Goal: Information Seeking & Learning: Learn about a topic

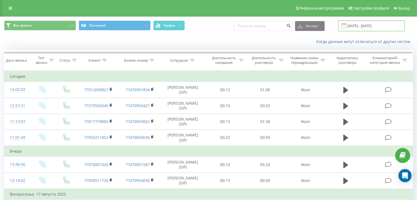
click at [374, 27] on input "[DATE] - [DATE]" at bounding box center [371, 26] width 66 height 11
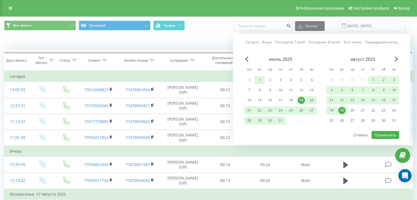
click at [259, 80] on div "1" at bounding box center [259, 79] width 7 height 7
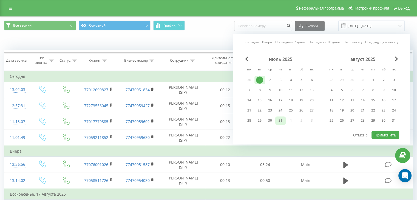
click at [283, 120] on div "31" at bounding box center [280, 120] width 7 height 7
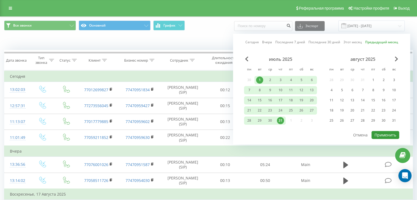
click at [392, 134] on button "Применить" at bounding box center [385, 135] width 28 height 8
type input "[DATE] - [DATE]"
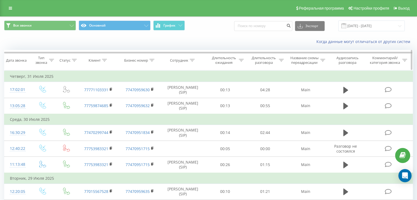
click at [191, 61] on icon at bounding box center [192, 60] width 5 height 3
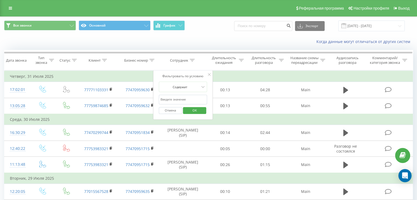
click at [221, 38] on div "Когда данные могут отличаться от других систем" at bounding box center [208, 41] width 416 height 13
click at [176, 110] on button "Отмена" at bounding box center [170, 110] width 23 height 7
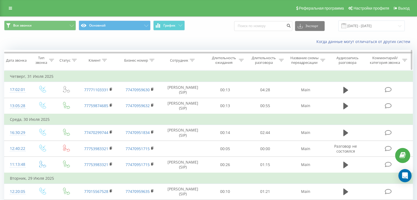
click at [193, 59] on icon at bounding box center [192, 60] width 5 height 3
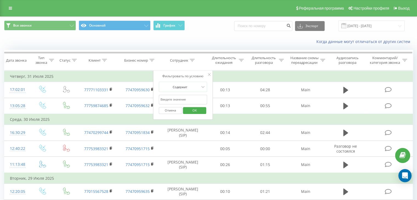
click at [179, 98] on input "text" at bounding box center [183, 100] width 48 height 10
type input "Арсен"
click at [191, 111] on span "OK" at bounding box center [194, 110] width 15 height 8
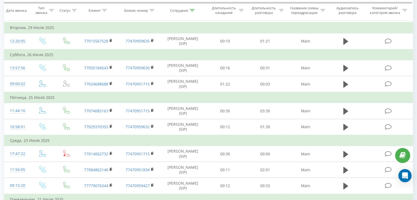
scroll to position [25, 0]
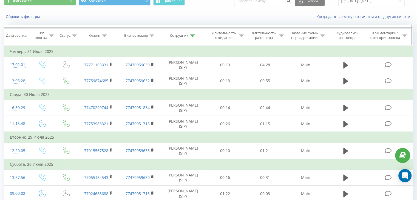
click at [193, 34] on icon at bounding box center [192, 35] width 5 height 3
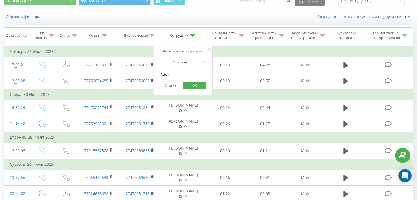
click at [185, 73] on input "Арсен" at bounding box center [183, 75] width 48 height 10
click at [190, 65] on div "Содержит" at bounding box center [180, 62] width 40 height 8
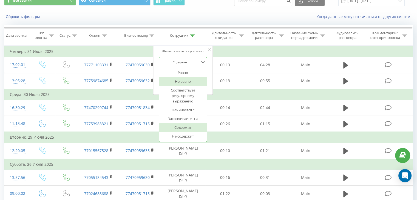
click at [204, 15] on div "Когда данные могут отличаться от других систем" at bounding box center [286, 16] width 260 height 5
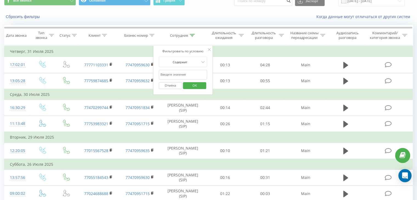
click at [192, 87] on span "OK" at bounding box center [194, 85] width 15 height 8
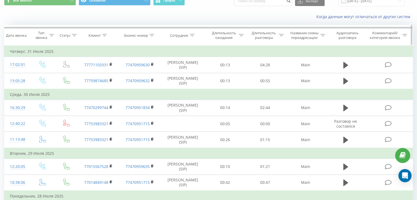
click at [191, 36] on icon at bounding box center [192, 35] width 5 height 3
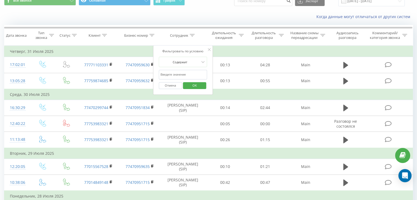
click at [184, 75] on input "text" at bounding box center [183, 75] width 48 height 10
click at [197, 82] on span "OK" at bounding box center [194, 85] width 15 height 8
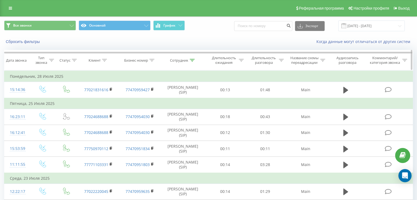
click at [195, 59] on div "Сотрудник" at bounding box center [183, 60] width 45 height 5
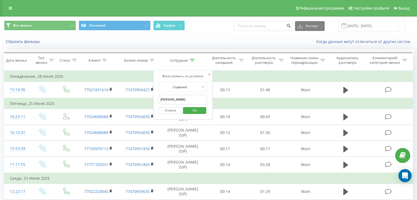
click at [173, 100] on input "[PERSON_NAME]" at bounding box center [183, 100] width 48 height 10
paste input "замат"
click at [198, 113] on span "OK" at bounding box center [194, 110] width 15 height 8
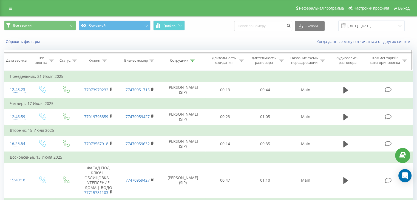
click at [192, 60] on icon at bounding box center [192, 60] width 5 height 3
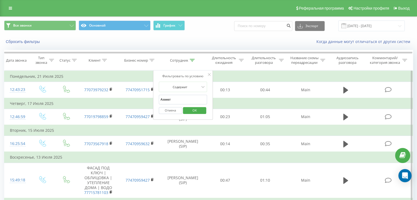
click at [178, 98] on input "Азамат" at bounding box center [183, 100] width 48 height 10
paste input "иколай"
click at [191, 110] on span "OK" at bounding box center [194, 110] width 15 height 8
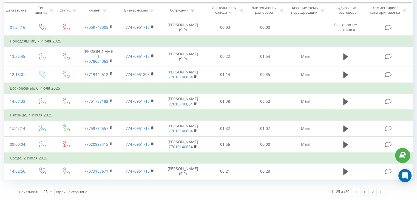
scroll to position [344, 0]
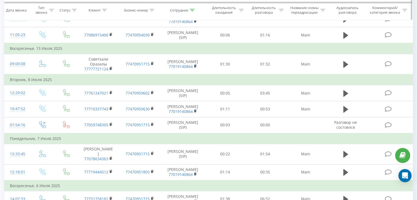
click at [192, 11] on icon at bounding box center [192, 10] width 5 height 3
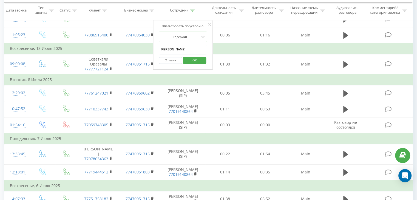
click at [182, 45] on input "[PERSON_NAME]" at bounding box center [183, 50] width 48 height 10
paste input "имур"
click at [198, 62] on span "OK" at bounding box center [194, 60] width 15 height 8
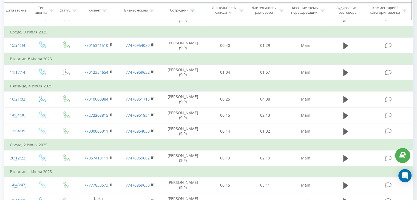
scroll to position [177, 0]
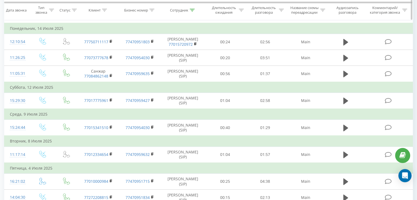
click at [193, 10] on icon at bounding box center [192, 10] width 5 height 3
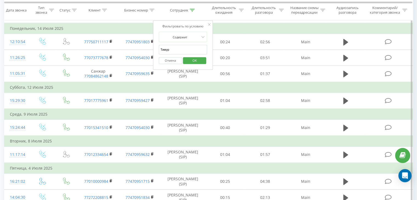
click at [185, 51] on input "Тимур" at bounding box center [183, 50] width 48 height 10
paste input "енис"
click at [190, 61] on span "OK" at bounding box center [194, 60] width 15 height 8
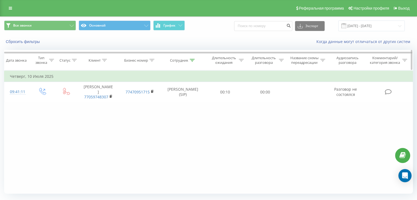
click at [194, 59] on icon at bounding box center [192, 60] width 5 height 3
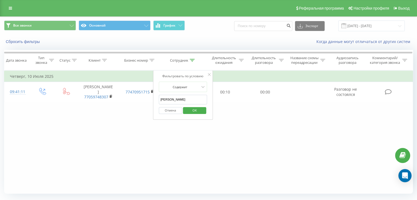
click at [176, 97] on input "[PERSON_NAME]" at bounding box center [183, 100] width 48 height 10
click at [192, 110] on span "OK" at bounding box center [194, 110] width 15 height 8
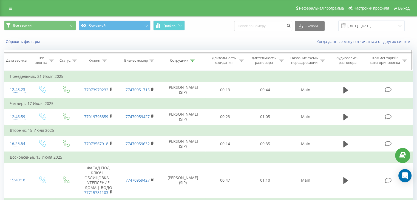
click at [192, 60] on icon at bounding box center [192, 60] width 5 height 3
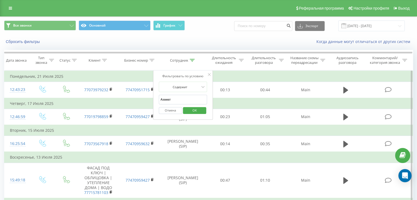
click at [184, 101] on input "Азамат" at bounding box center [183, 100] width 48 height 10
click at [195, 113] on span "OK" at bounding box center [194, 110] width 15 height 8
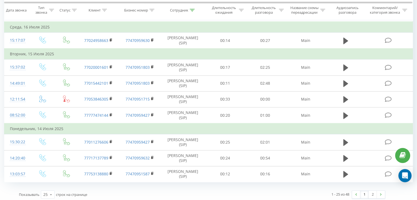
scroll to position [272, 0]
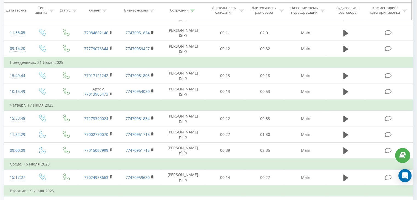
click at [194, 10] on icon at bounding box center [192, 10] width 5 height 3
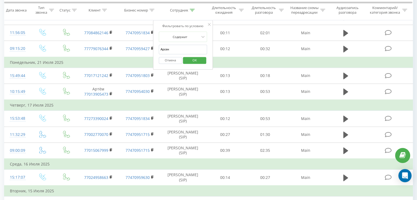
click at [176, 48] on input "Арсен" at bounding box center [183, 50] width 48 height 10
paste input "ихаил"
click at [196, 60] on span "OK" at bounding box center [194, 60] width 15 height 8
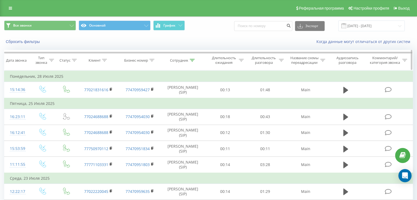
click at [193, 59] on icon at bounding box center [192, 60] width 5 height 3
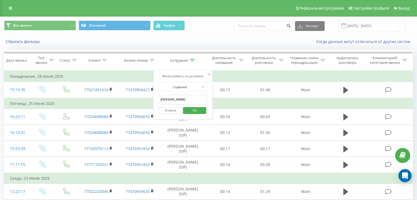
click at [176, 99] on input "[PERSON_NAME]" at bounding box center [183, 100] width 48 height 10
paste input "иколай"
type input "[PERSON_NAME]"
click at [195, 112] on span "OK" at bounding box center [194, 110] width 15 height 8
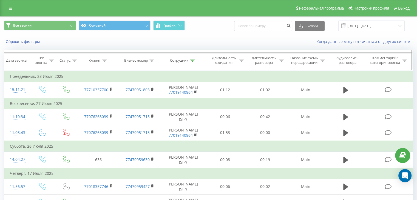
click at [191, 60] on icon at bounding box center [192, 60] width 5 height 3
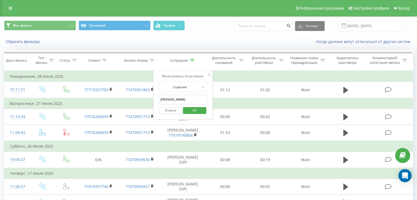
click at [179, 98] on input "[PERSON_NAME]" at bounding box center [183, 100] width 48 height 10
click at [200, 109] on span "OK" at bounding box center [194, 110] width 15 height 8
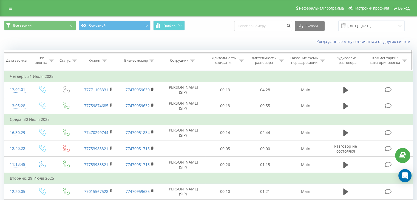
click at [73, 61] on icon at bounding box center [74, 60] width 5 height 3
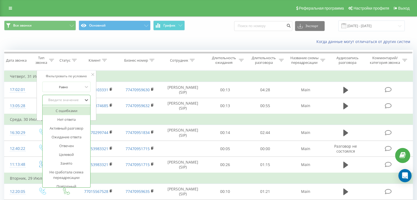
click at [77, 100] on div "Введите значение" at bounding box center [63, 100] width 39 height 4
click at [68, 118] on div "Нет ответа" at bounding box center [67, 119] width 48 height 9
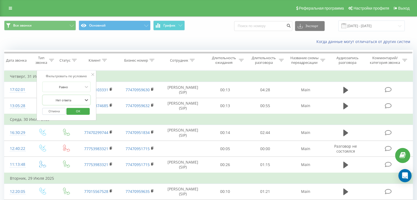
click at [80, 110] on span "OK" at bounding box center [77, 111] width 15 height 8
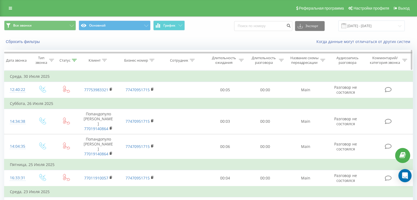
click at [49, 59] on icon at bounding box center [51, 60] width 5 height 3
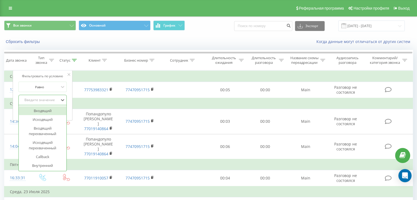
click at [55, 98] on div "Введите значение" at bounding box center [39, 100] width 39 height 4
click at [51, 158] on div "Callback" at bounding box center [43, 156] width 48 height 9
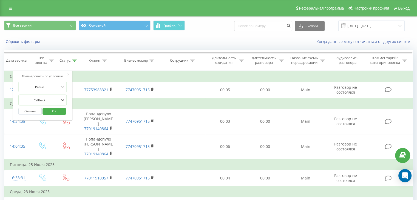
click at [61, 112] on span "OK" at bounding box center [54, 111] width 15 height 8
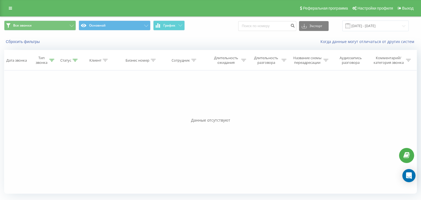
click at [75, 60] on icon at bounding box center [75, 60] width 5 height 3
click at [88, 99] on icon at bounding box center [86, 100] width 3 height 2
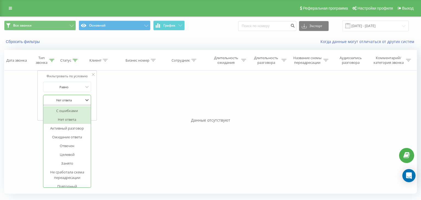
click at [70, 100] on div at bounding box center [64, 100] width 39 height 5
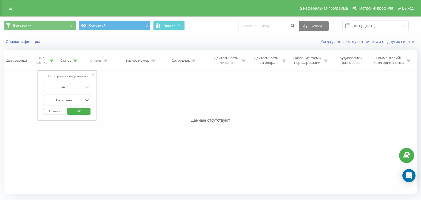
click at [58, 112] on button "Отмена" at bounding box center [54, 111] width 23 height 7
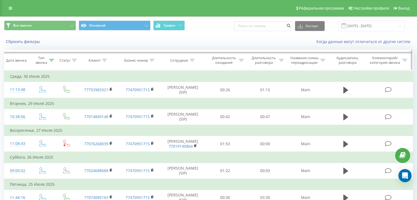
click at [52, 60] on icon at bounding box center [51, 60] width 5 height 3
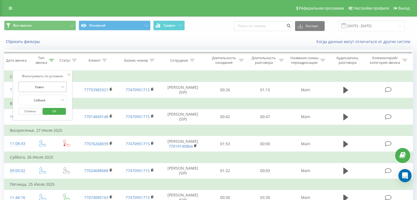
click at [49, 83] on div "Равно" at bounding box center [39, 87] width 40 height 8
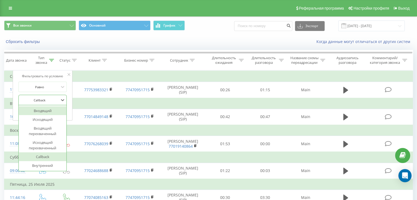
click at [54, 99] on div at bounding box center [39, 100] width 39 height 5
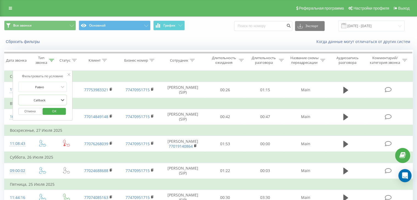
click at [228, 36] on div "Сбросить фильтры Когда данные могут отличаться от других систем" at bounding box center [208, 41] width 416 height 13
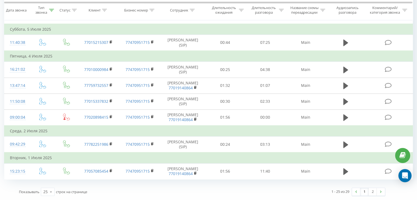
scroll to position [343, 0]
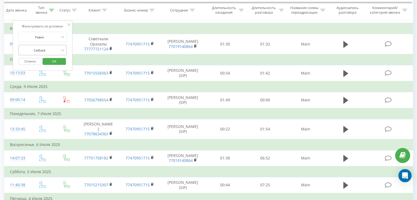
click at [57, 50] on div at bounding box center [39, 49] width 39 height 5
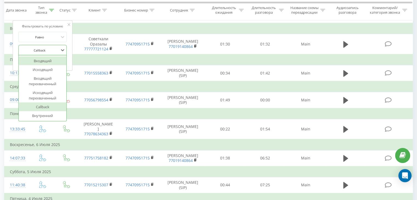
click at [48, 61] on div "Входящий" at bounding box center [43, 60] width 48 height 9
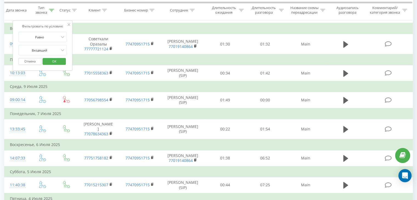
drag, startPoint x: 55, startPoint y: 62, endPoint x: 58, endPoint y: 65, distance: 4.5
click at [55, 62] on span "OK" at bounding box center [54, 61] width 15 height 8
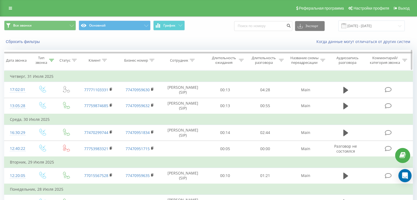
click at [48, 66] on th "Тип звонка" at bounding box center [42, 60] width 25 height 20
click at [49, 61] on div at bounding box center [51, 60] width 5 height 5
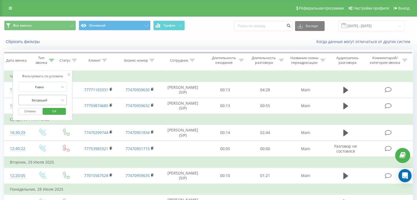
click at [59, 97] on div "Входящий" at bounding box center [39, 100] width 40 height 8
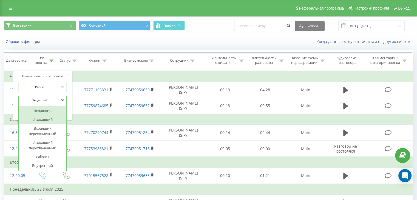
click at [53, 118] on div "Исходящий" at bounding box center [43, 119] width 48 height 9
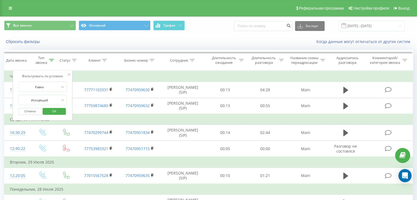
click at [62, 108] on button "OK" at bounding box center [53, 111] width 23 height 7
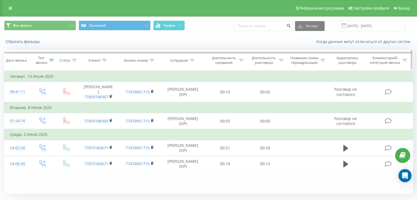
click at [50, 60] on icon at bounding box center [51, 60] width 5 height 3
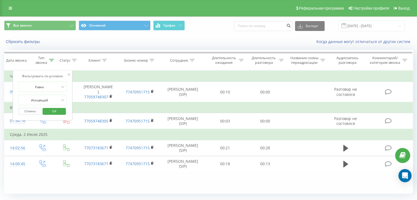
click at [36, 110] on button "Отмена" at bounding box center [29, 111] width 23 height 7
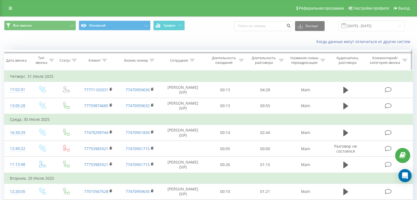
click at [75, 60] on icon at bounding box center [74, 60] width 5 height 3
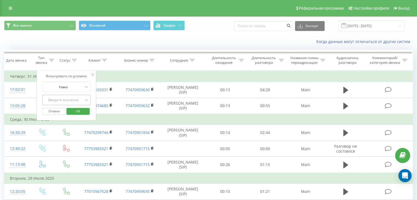
click at [76, 99] on div "Введите значение" at bounding box center [63, 100] width 39 height 4
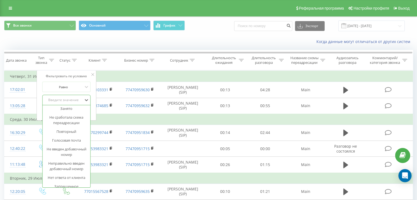
scroll to position [65, 0]
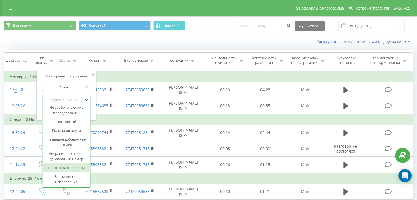
click at [70, 166] on div "Нет ответа от клиента" at bounding box center [67, 167] width 48 height 9
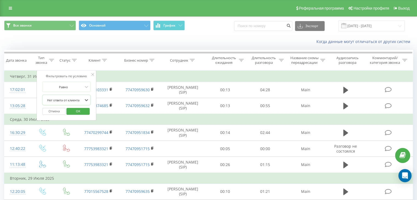
click at [87, 112] on button "OK" at bounding box center [77, 111] width 23 height 7
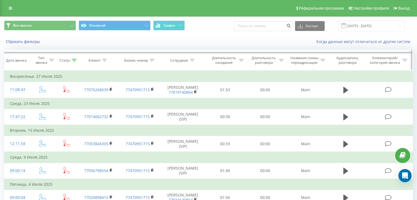
click at [74, 59] on icon at bounding box center [74, 60] width 5 height 3
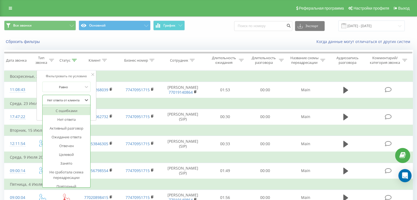
click at [79, 101] on div at bounding box center [63, 100] width 39 height 5
click at [71, 118] on div "Нет ответа" at bounding box center [67, 119] width 48 height 9
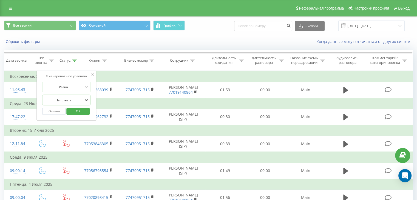
click at [83, 113] on span "OK" at bounding box center [77, 111] width 15 height 8
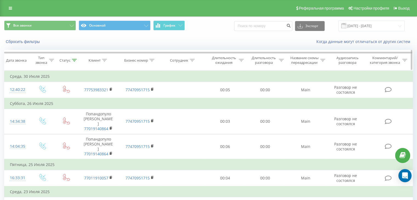
click at [72, 60] on icon at bounding box center [74, 60] width 5 height 3
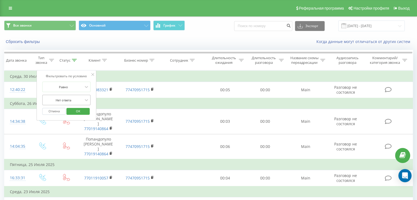
click at [76, 100] on div at bounding box center [63, 100] width 39 height 5
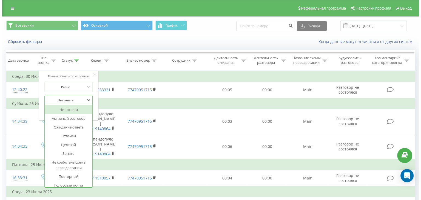
scroll to position [11, 0]
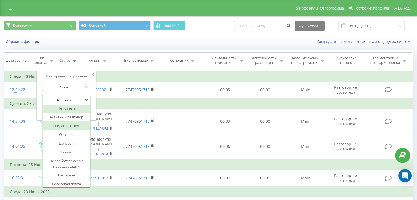
click at [78, 124] on div "Ожидание ответа" at bounding box center [67, 125] width 48 height 9
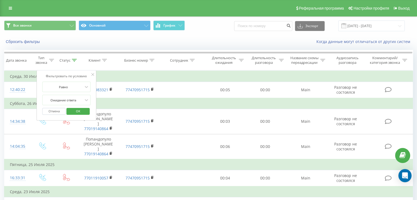
click at [81, 110] on span "OK" at bounding box center [77, 111] width 15 height 8
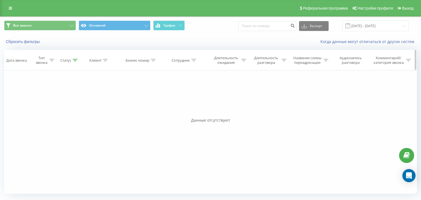
click at [69, 59] on div "Статус" at bounding box center [65, 60] width 11 height 5
click at [75, 98] on div at bounding box center [64, 100] width 39 height 5
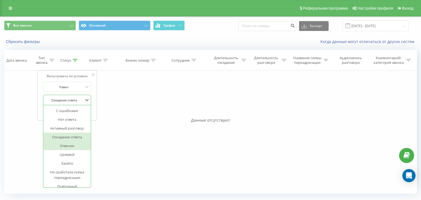
click at [70, 145] on div "Отвечен" at bounding box center [67, 145] width 48 height 9
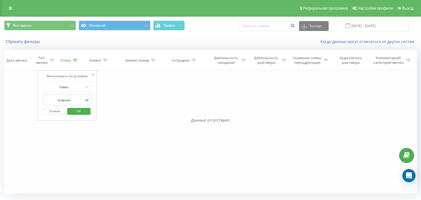
click at [77, 111] on span "OK" at bounding box center [78, 111] width 15 height 8
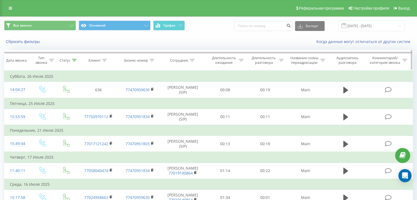
click at [73, 59] on icon at bounding box center [74, 60] width 5 height 3
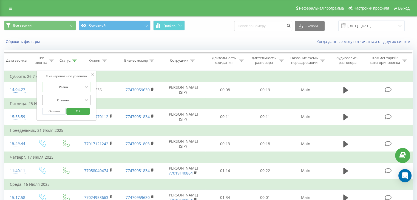
click at [76, 100] on div at bounding box center [63, 100] width 39 height 5
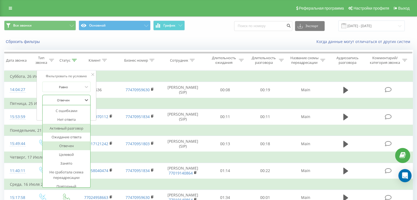
click at [69, 127] on div "Активный разговор" at bounding box center [67, 128] width 48 height 9
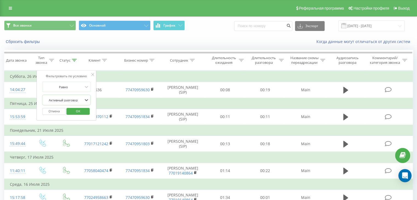
click at [81, 110] on span "OK" at bounding box center [77, 111] width 15 height 8
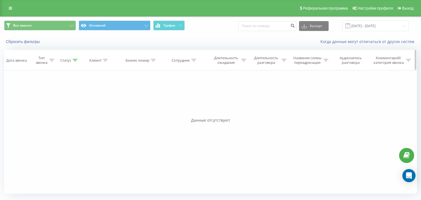
click at [74, 60] on icon at bounding box center [75, 60] width 5 height 3
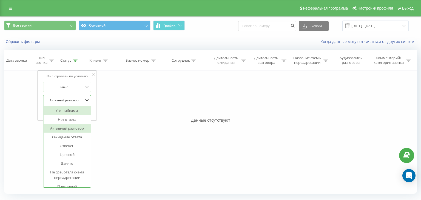
click at [84, 98] on icon at bounding box center [86, 99] width 5 height 5
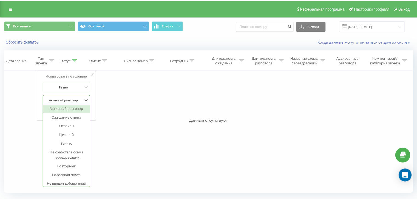
scroll to position [24, 0]
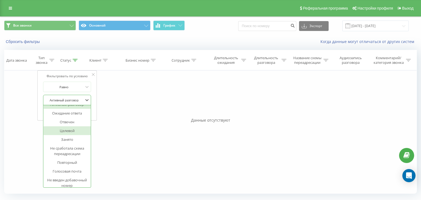
click at [75, 129] on div "Целевой" at bounding box center [67, 130] width 48 height 9
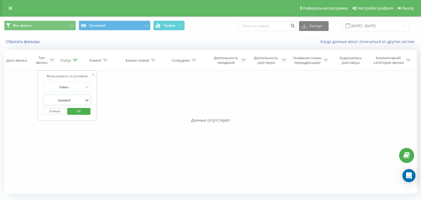
click at [79, 109] on span "OK" at bounding box center [78, 111] width 15 height 8
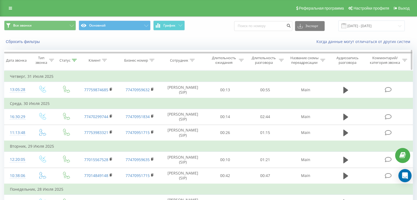
click at [71, 60] on div "Статус" at bounding box center [67, 60] width 17 height 5
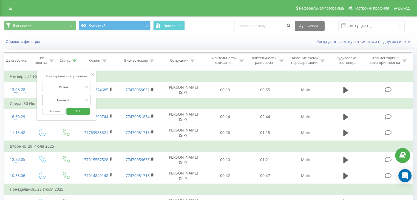
click at [77, 101] on div at bounding box center [63, 100] width 39 height 5
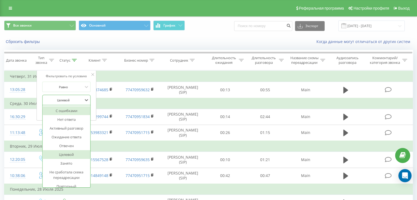
click at [116, 39] on div "Сбросить фильтры" at bounding box center [78, 41] width 156 height 5
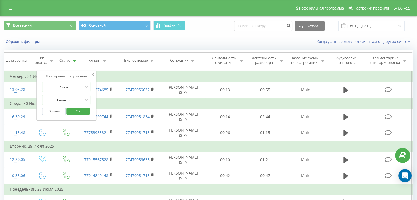
click at [50, 112] on button "Отмена" at bounding box center [53, 111] width 23 height 7
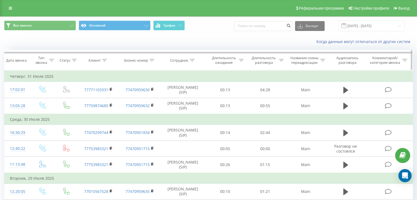
click at [73, 59] on icon at bounding box center [74, 60] width 5 height 3
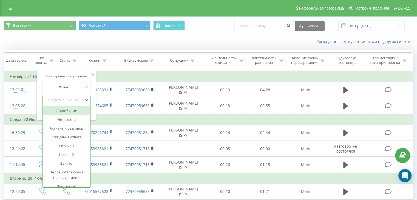
click at [74, 101] on div "Введите значение" at bounding box center [63, 100] width 39 height 4
click at [65, 120] on div "Нет ответа" at bounding box center [67, 119] width 48 height 9
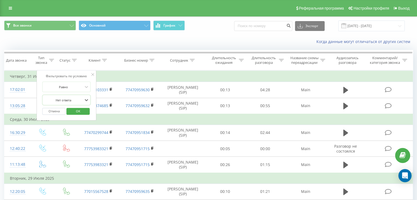
click at [86, 110] on button "OK" at bounding box center [77, 111] width 23 height 7
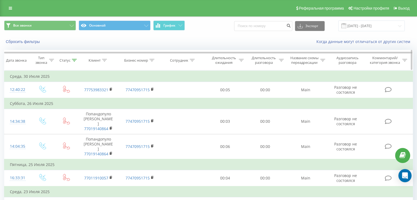
click at [72, 60] on icon at bounding box center [74, 60] width 5 height 3
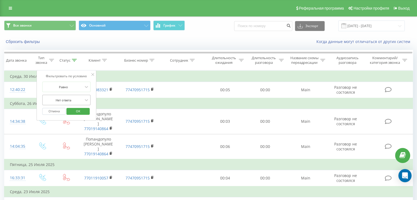
click at [65, 99] on div at bounding box center [63, 100] width 39 height 5
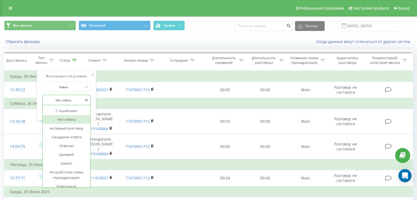
scroll to position [65, 0]
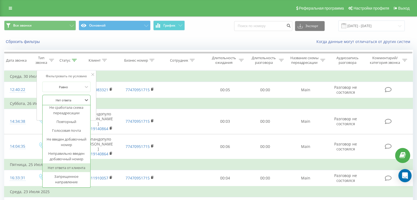
click at [71, 168] on div "Нет ответа от клиента" at bounding box center [67, 167] width 48 height 9
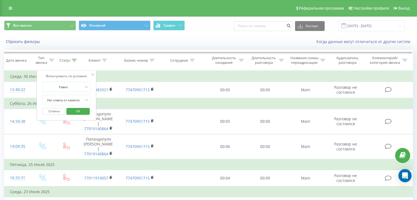
click at [81, 110] on span "OK" at bounding box center [77, 111] width 15 height 8
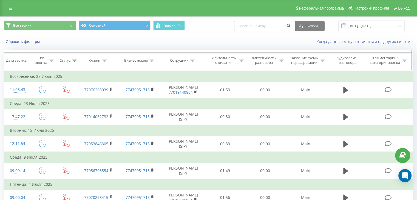
click at [74, 61] on icon at bounding box center [74, 60] width 5 height 3
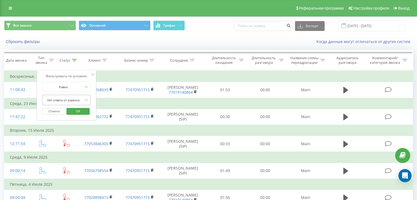
click at [79, 98] on div at bounding box center [63, 100] width 39 height 5
click at [71, 85] on div at bounding box center [63, 86] width 39 height 5
click at [59, 111] on button "Отмена" at bounding box center [53, 111] width 23 height 7
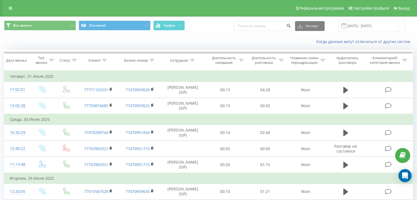
click at [191, 59] on icon at bounding box center [192, 60] width 5 height 3
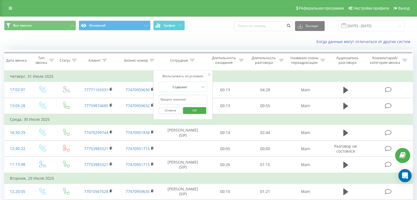
click at [185, 97] on input "text" at bounding box center [183, 100] width 48 height 10
click at [196, 110] on span "OK" at bounding box center [194, 110] width 15 height 8
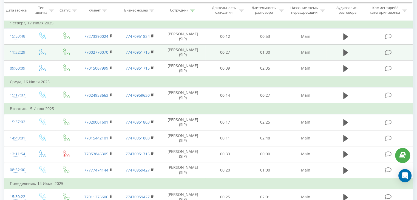
scroll to position [326, 0]
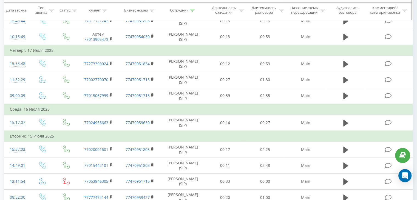
click at [192, 9] on icon at bounding box center [192, 10] width 5 height 3
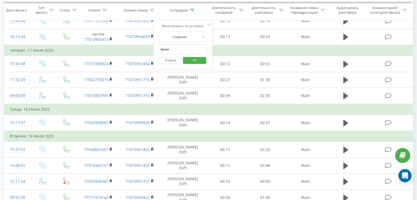
click at [176, 47] on input "Арсен" at bounding box center [183, 50] width 48 height 10
drag, startPoint x: 194, startPoint y: 61, endPoint x: 195, endPoint y: 69, distance: 8.3
click at [194, 61] on span "OK" at bounding box center [194, 60] width 15 height 8
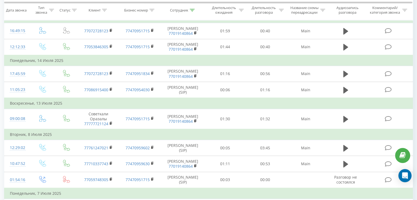
scroll to position [262, 0]
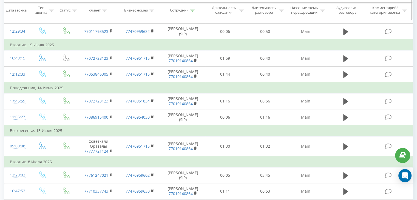
click at [193, 9] on icon at bounding box center [192, 10] width 5 height 3
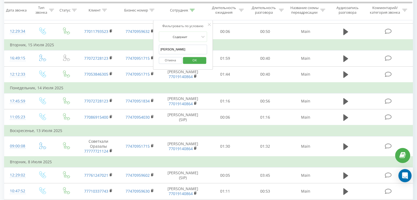
click at [178, 48] on input "[PERSON_NAME]" at bounding box center [183, 50] width 48 height 10
paste input "замат"
click at [194, 62] on span "OK" at bounding box center [194, 60] width 15 height 8
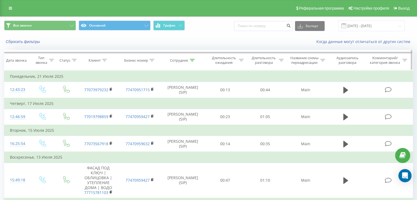
click at [193, 60] on icon at bounding box center [192, 60] width 5 height 3
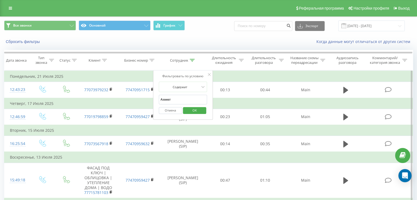
click at [176, 99] on input "Азамат" at bounding box center [183, 100] width 48 height 10
type input "Тимур"
click at [196, 113] on span "OK" at bounding box center [194, 110] width 15 height 8
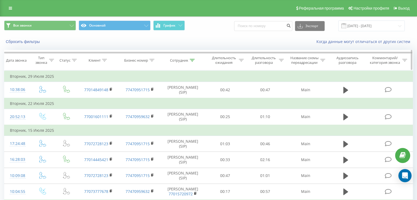
click at [189, 56] on th "Сотрудник" at bounding box center [183, 60] width 45 height 20
click at [191, 60] on icon at bounding box center [192, 60] width 5 height 3
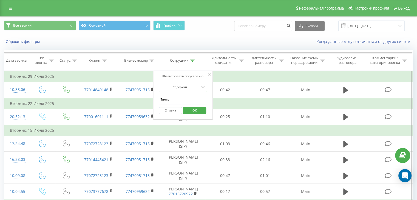
click at [175, 102] on input "Тимур" at bounding box center [183, 100] width 48 height 10
click at [172, 110] on button "Отмена" at bounding box center [170, 110] width 23 height 7
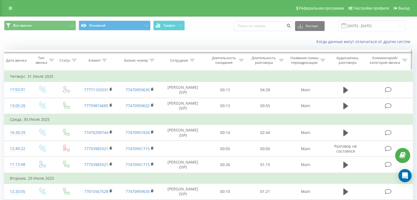
click at [193, 59] on icon at bounding box center [192, 60] width 5 height 3
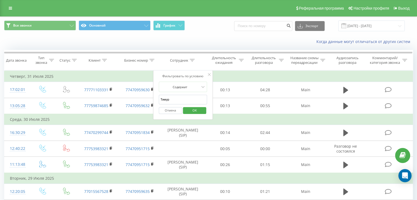
click at [183, 95] on input "Тимур" at bounding box center [183, 100] width 48 height 10
click at [195, 111] on span "OK" at bounding box center [194, 110] width 15 height 8
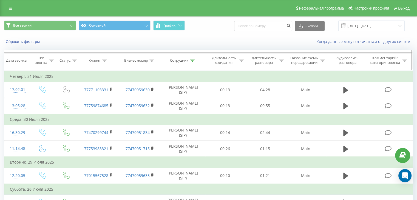
click at [49, 60] on icon at bounding box center [51, 60] width 5 height 3
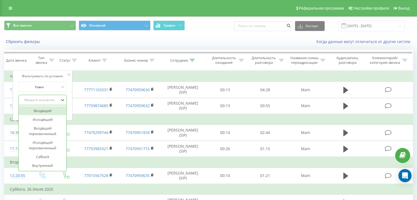
click at [54, 100] on div "Введите значение" at bounding box center [39, 100] width 39 height 4
click at [50, 109] on div "Входящий" at bounding box center [43, 110] width 48 height 9
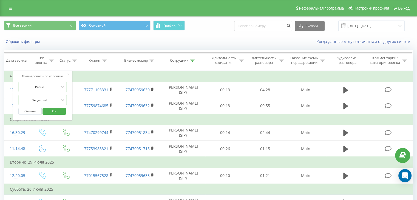
click at [59, 110] on span "OK" at bounding box center [54, 111] width 15 height 8
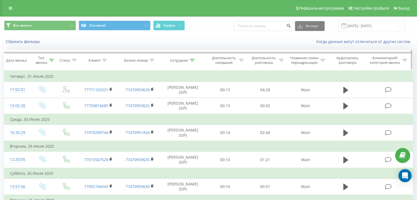
click at [52, 59] on icon at bounding box center [51, 60] width 5 height 3
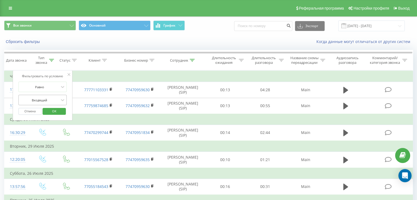
click at [49, 102] on div "Входящий" at bounding box center [39, 100] width 40 height 8
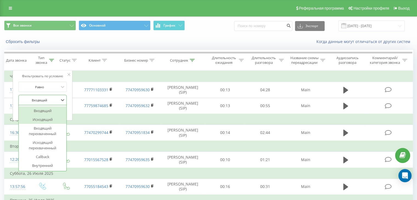
click at [45, 118] on div "Исходящий" at bounding box center [43, 119] width 48 height 9
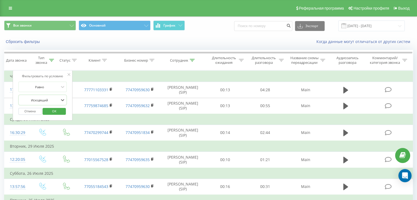
click at [57, 108] on span "OK" at bounding box center [54, 111] width 15 height 8
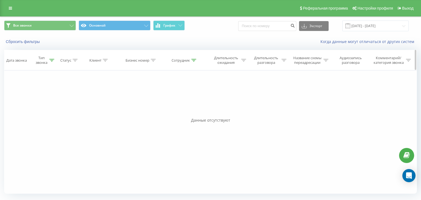
click at [50, 59] on icon at bounding box center [52, 60] width 5 height 3
click at [49, 98] on div at bounding box center [40, 100] width 39 height 5
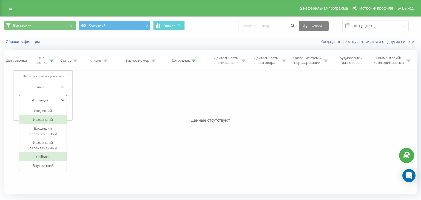
click at [47, 154] on div "Callback" at bounding box center [43, 156] width 48 height 9
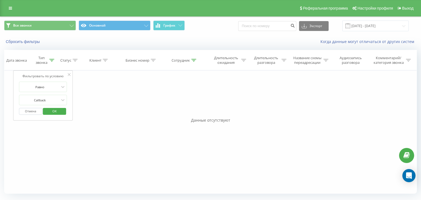
click at [58, 111] on span "OK" at bounding box center [54, 111] width 15 height 8
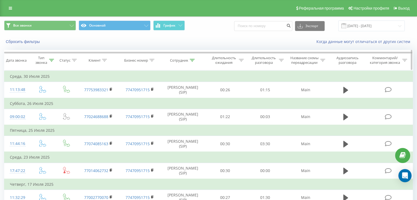
click at [193, 59] on icon at bounding box center [192, 60] width 5 height 3
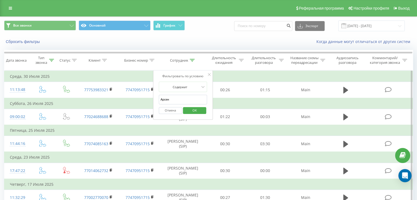
click at [190, 96] on input "Арсен" at bounding box center [183, 100] width 48 height 10
click at [190, 110] on span "OK" at bounding box center [194, 110] width 15 height 8
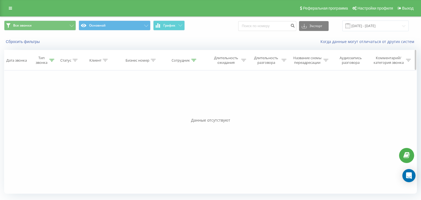
drag, startPoint x: 49, startPoint y: 60, endPoint x: 50, endPoint y: 63, distance: 3.5
click at [49, 60] on icon at bounding box center [51, 60] width 5 height 3
click at [45, 99] on div at bounding box center [40, 100] width 39 height 5
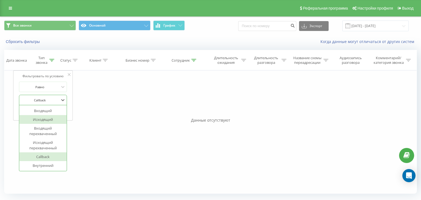
click at [47, 118] on div "Исходящий" at bounding box center [43, 119] width 48 height 9
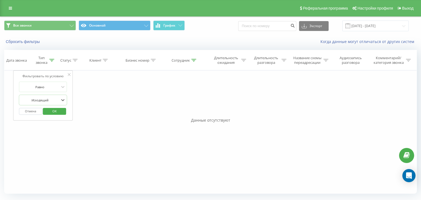
click at [60, 110] on span "OK" at bounding box center [54, 111] width 15 height 8
click at [52, 59] on icon at bounding box center [51, 60] width 5 height 3
click at [48, 100] on div at bounding box center [40, 100] width 39 height 5
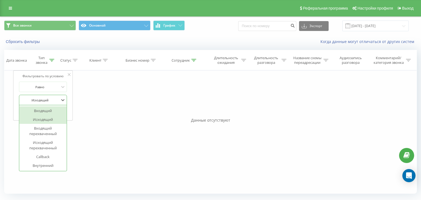
click at [45, 110] on div "Входящий" at bounding box center [43, 110] width 48 height 9
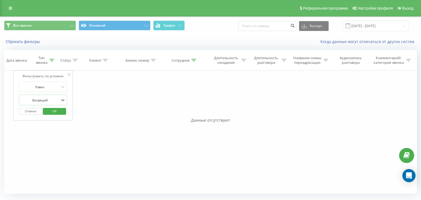
click at [59, 110] on span "OK" at bounding box center [54, 111] width 15 height 8
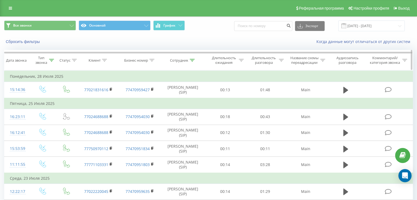
click at [191, 60] on icon at bounding box center [192, 60] width 5 height 3
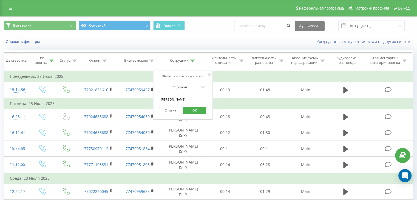
click at [180, 99] on input "[PERSON_NAME]" at bounding box center [183, 100] width 48 height 10
paste input "иколай"
click at [193, 110] on span "OK" at bounding box center [194, 110] width 15 height 8
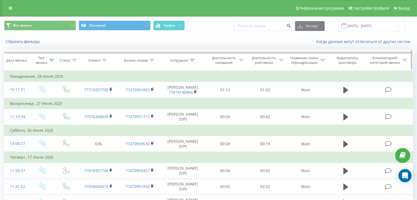
click at [50, 59] on icon at bounding box center [51, 60] width 5 height 3
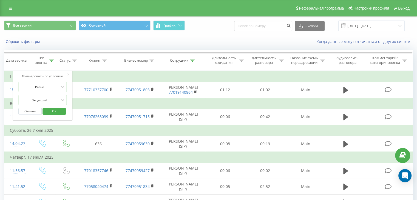
click at [228, 29] on div "Все звонки Основной График Экспорт .csv .xls .xlsx [DATE] - [DATE]" at bounding box center [208, 26] width 409 height 11
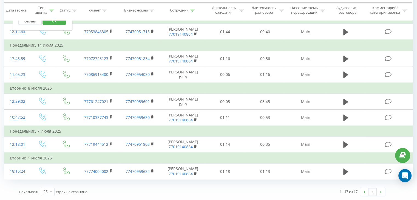
scroll to position [233, 0]
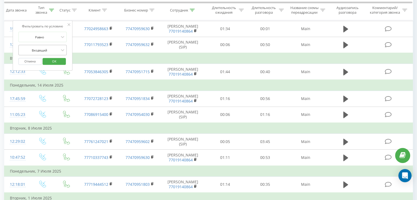
click at [57, 49] on div at bounding box center [39, 49] width 39 height 5
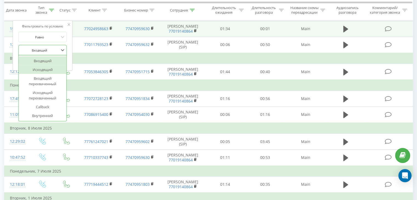
drag, startPoint x: 49, startPoint y: 69, endPoint x: 50, endPoint y: 73, distance: 3.4
click at [49, 69] on div "Исходящий" at bounding box center [43, 69] width 48 height 9
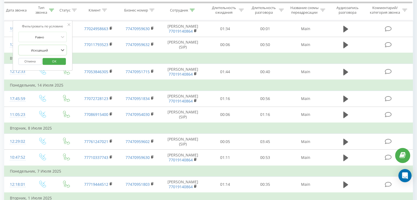
click at [56, 59] on span "OK" at bounding box center [54, 61] width 15 height 8
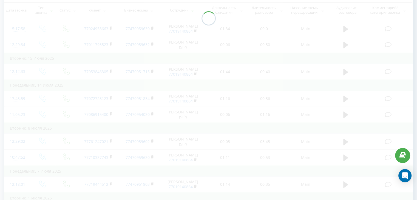
scroll to position [14, 0]
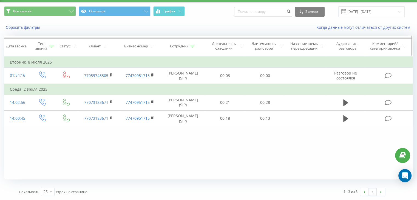
click at [52, 45] on icon at bounding box center [51, 46] width 5 height 3
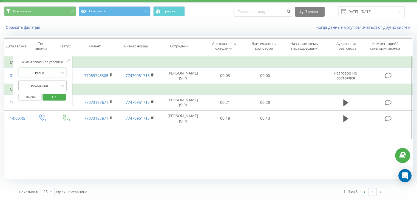
click at [43, 87] on div at bounding box center [39, 85] width 39 height 5
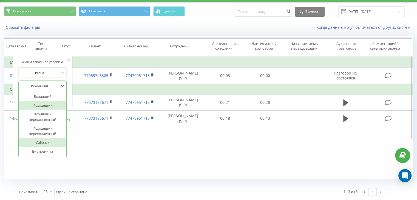
click at [41, 144] on div "Callback" at bounding box center [43, 142] width 48 height 9
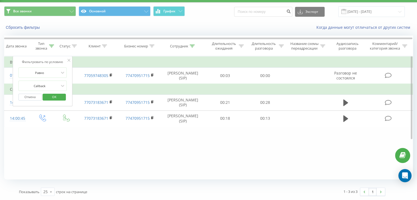
click at [53, 96] on span "OK" at bounding box center [54, 97] width 15 height 8
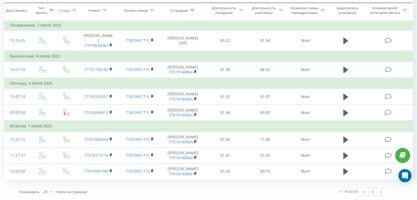
scroll to position [141, 0]
click at [192, 10] on icon at bounding box center [192, 10] width 5 height 3
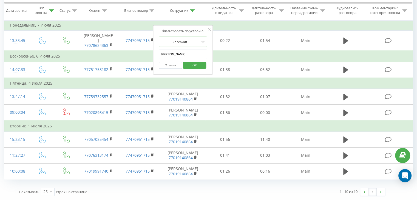
click at [183, 50] on input "[PERSON_NAME]" at bounding box center [183, 55] width 48 height 10
paste input "имур"
click at [195, 61] on span "OK" at bounding box center [194, 65] width 15 height 8
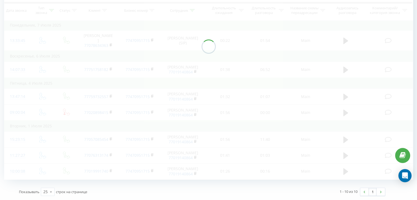
scroll to position [30, 0]
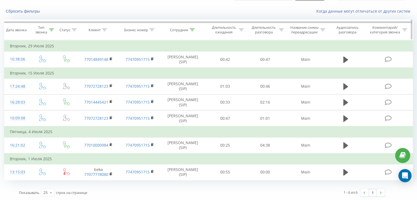
click at [50, 30] on icon at bounding box center [51, 29] width 5 height 3
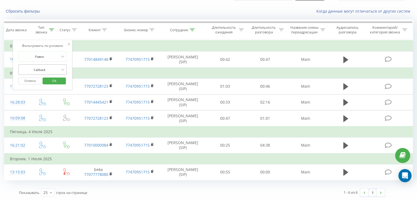
click at [46, 71] on div at bounding box center [39, 69] width 39 height 5
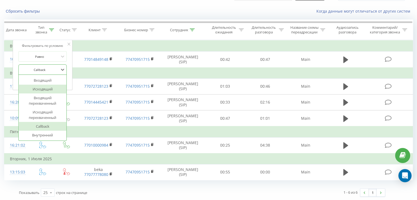
click at [43, 89] on div "Исходящий" at bounding box center [43, 89] width 48 height 9
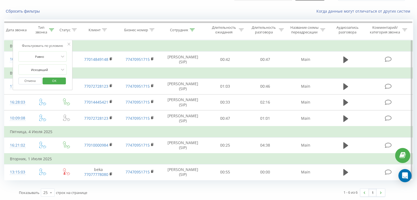
click at [55, 79] on span "OK" at bounding box center [54, 80] width 15 height 8
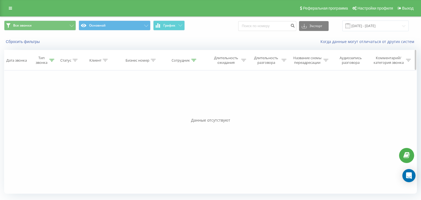
click at [50, 59] on icon at bounding box center [51, 60] width 5 height 3
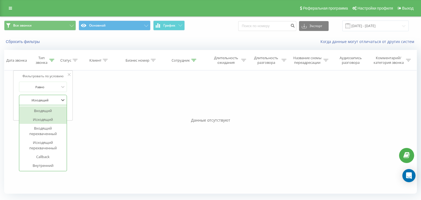
click at [39, 100] on div at bounding box center [40, 100] width 39 height 5
click at [50, 110] on div "Входящий" at bounding box center [43, 110] width 48 height 9
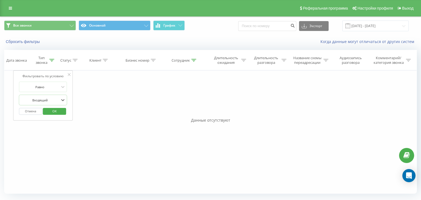
click at [59, 112] on span "OK" at bounding box center [54, 111] width 15 height 8
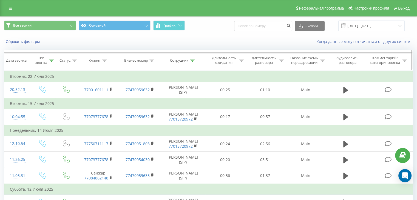
click at [192, 61] on icon at bounding box center [192, 60] width 5 height 3
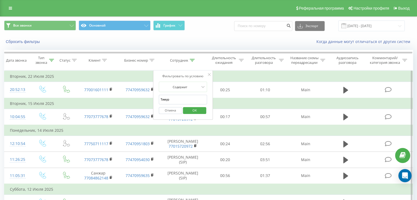
click at [183, 97] on input "Тимур" at bounding box center [183, 100] width 48 height 10
click at [195, 109] on span "OK" at bounding box center [194, 110] width 15 height 8
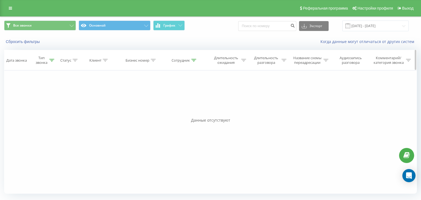
click at [51, 59] on icon at bounding box center [51, 60] width 5 height 3
click at [35, 110] on button "Отмена" at bounding box center [30, 111] width 23 height 7
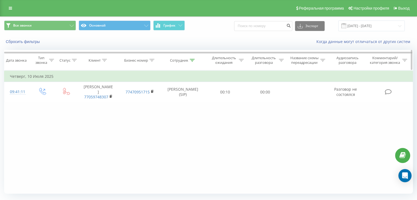
click at [52, 61] on icon at bounding box center [51, 60] width 5 height 3
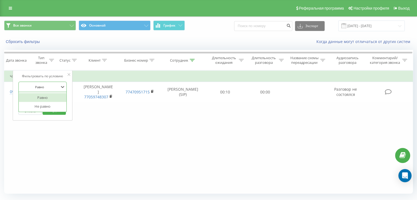
click at [49, 85] on div at bounding box center [39, 86] width 39 height 5
click at [55, 99] on div "Введите значение" at bounding box center [39, 100] width 39 height 4
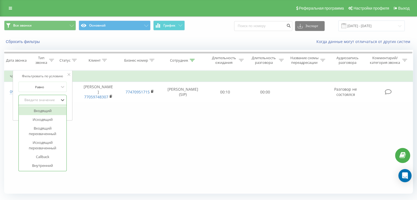
click at [55, 99] on div "Введите значение" at bounding box center [39, 100] width 39 height 4
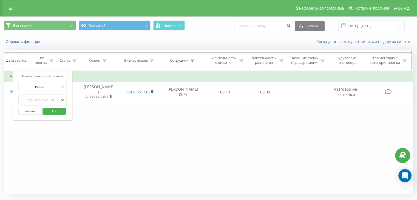
click at [192, 59] on icon at bounding box center [192, 60] width 5 height 3
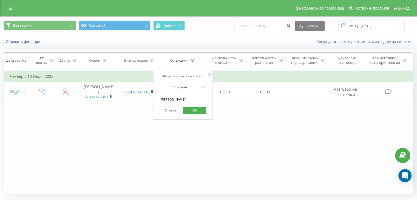
click at [185, 102] on input "[PERSON_NAME]" at bounding box center [183, 100] width 48 height 10
type input "Азамат"
click at [192, 109] on span "OK" at bounding box center [194, 110] width 15 height 8
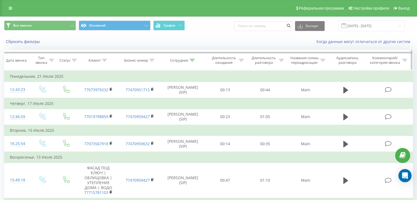
click at [53, 59] on icon at bounding box center [51, 60] width 5 height 3
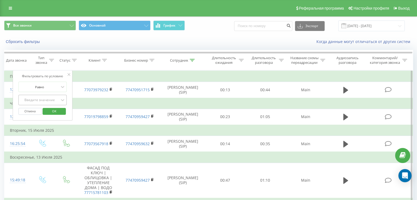
click at [48, 99] on div "Введите значение" at bounding box center [39, 100] width 39 height 4
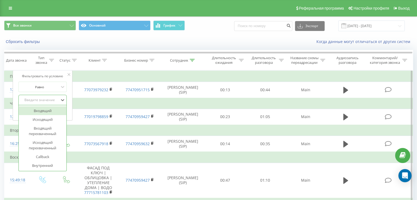
click at [42, 109] on div "Входящий" at bounding box center [43, 110] width 48 height 9
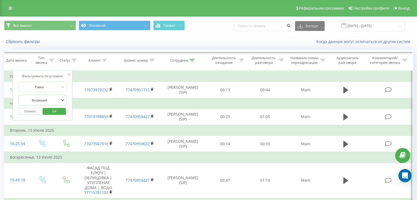
click at [54, 105] on div "Отмена OK" at bounding box center [42, 111] width 48 height 12
click at [54, 110] on span "OK" at bounding box center [54, 111] width 15 height 8
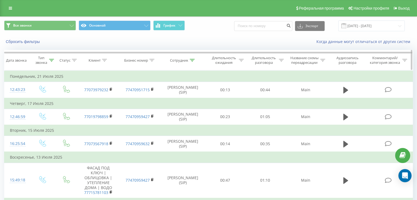
click at [52, 61] on icon at bounding box center [51, 60] width 5 height 3
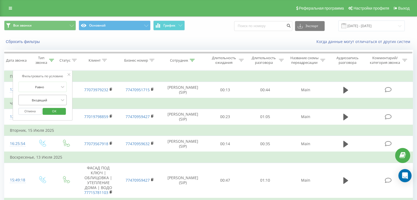
click at [53, 98] on div at bounding box center [39, 100] width 39 height 5
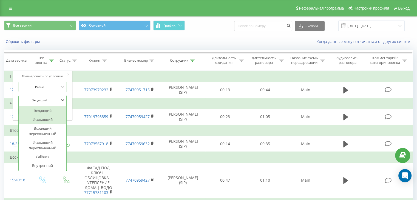
click at [46, 119] on div "Исходящий" at bounding box center [43, 119] width 48 height 9
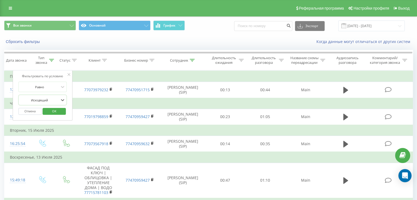
drag, startPoint x: 58, startPoint y: 110, endPoint x: 61, endPoint y: 112, distance: 3.0
click at [58, 110] on span "OK" at bounding box center [54, 111] width 15 height 8
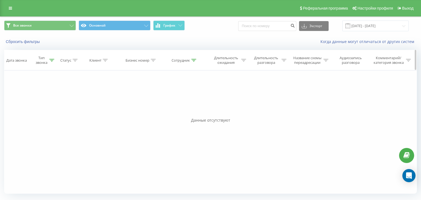
click at [50, 59] on icon at bounding box center [51, 60] width 5 height 3
drag, startPoint x: 55, startPoint y: 100, endPoint x: 55, endPoint y: 103, distance: 3.3
click at [55, 100] on div at bounding box center [40, 100] width 39 height 5
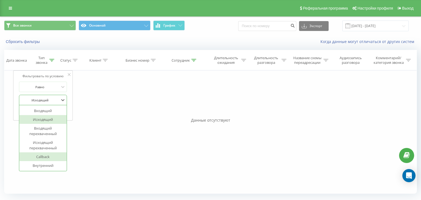
click at [50, 158] on div "Callback" at bounding box center [43, 156] width 48 height 9
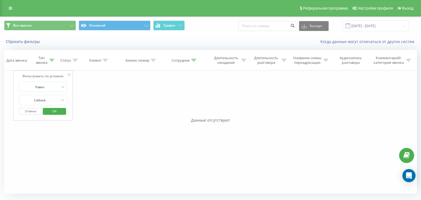
click at [61, 111] on span "OK" at bounding box center [54, 111] width 15 height 8
